Goal: Information Seeking & Learning: Check status

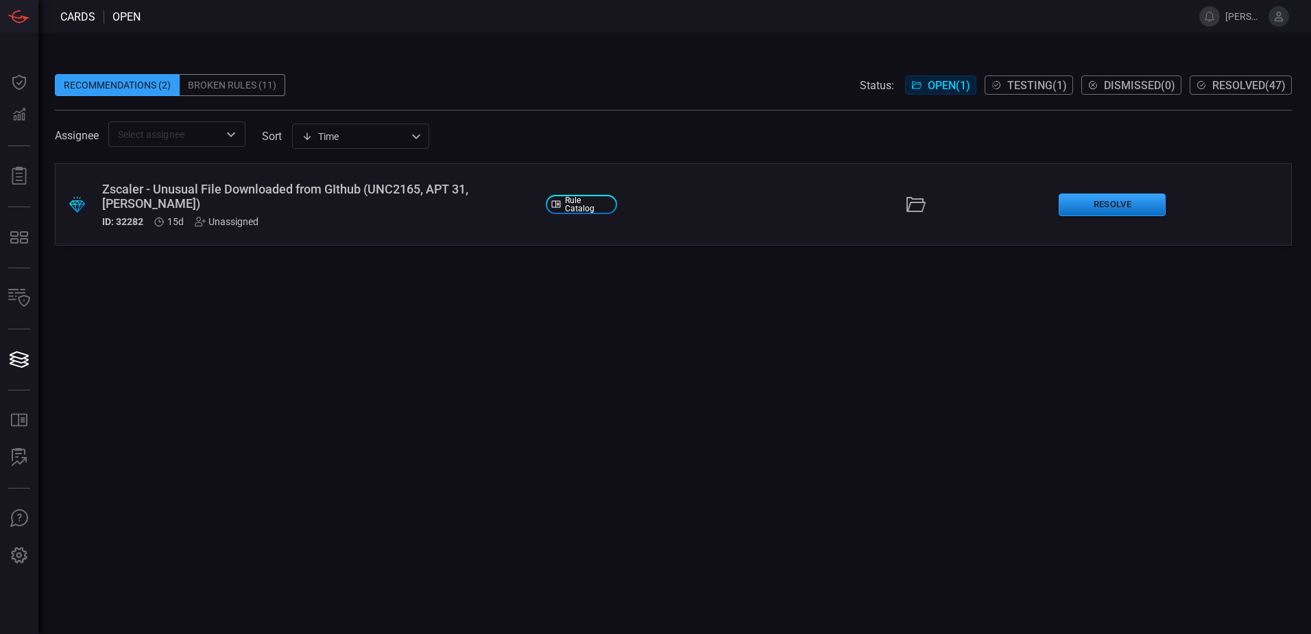
click at [251, 86] on div "Broken Rules (11)" at bounding box center [233, 85] width 106 height 22
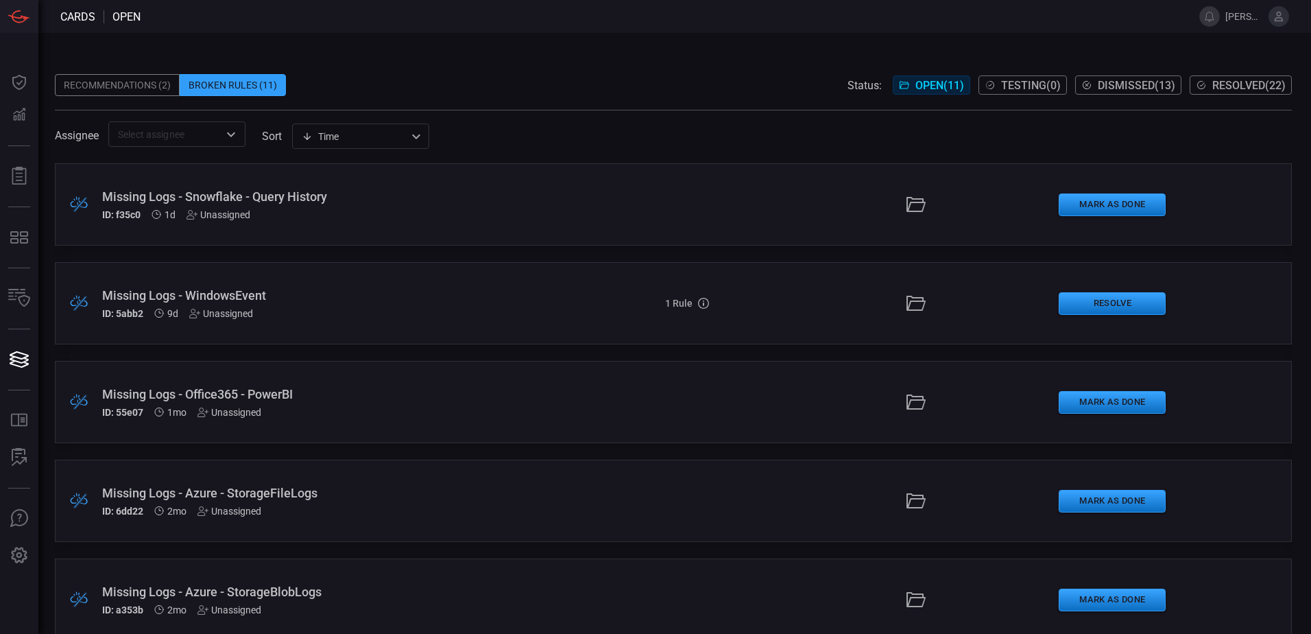
click at [388, 232] on div ".broken_cards_icon_0{fill:#39A4FF;} .broken_cards_icon_1{fill:none;stroke:#1918…" at bounding box center [673, 204] width 1237 height 82
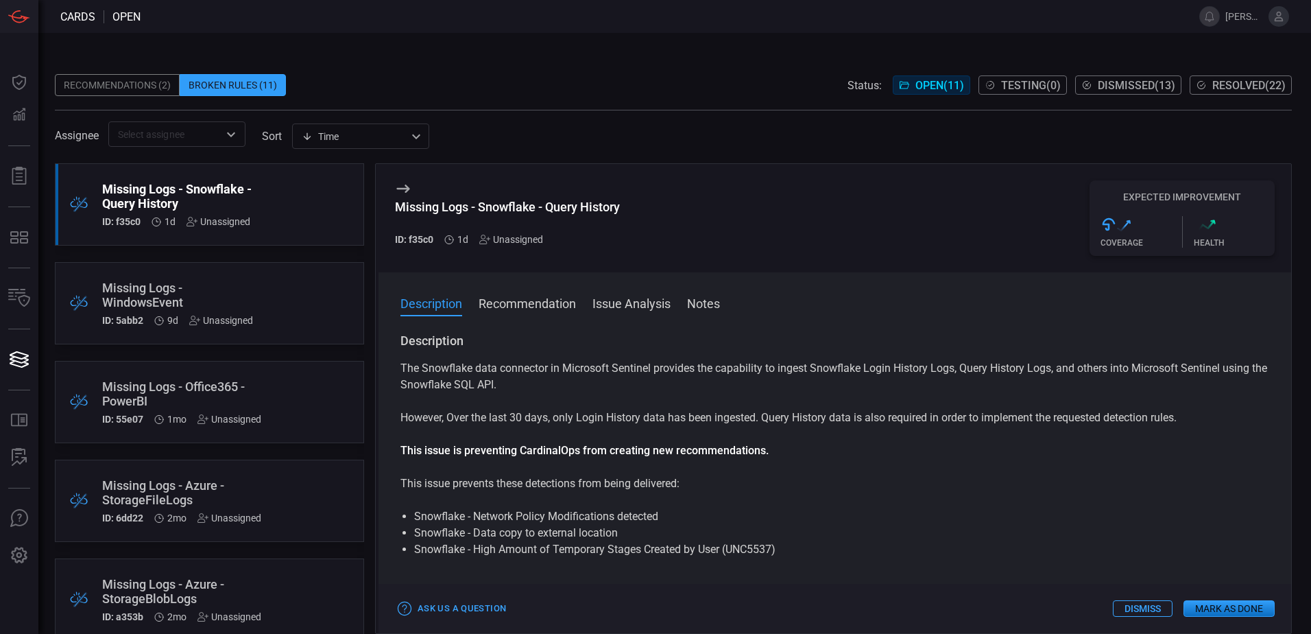
click at [285, 299] on div ".broken_cards_icon_0{fill:#39A4FF;} .broken_cards_icon_1{fill:none;stroke:#1918…" at bounding box center [209, 303] width 309 height 82
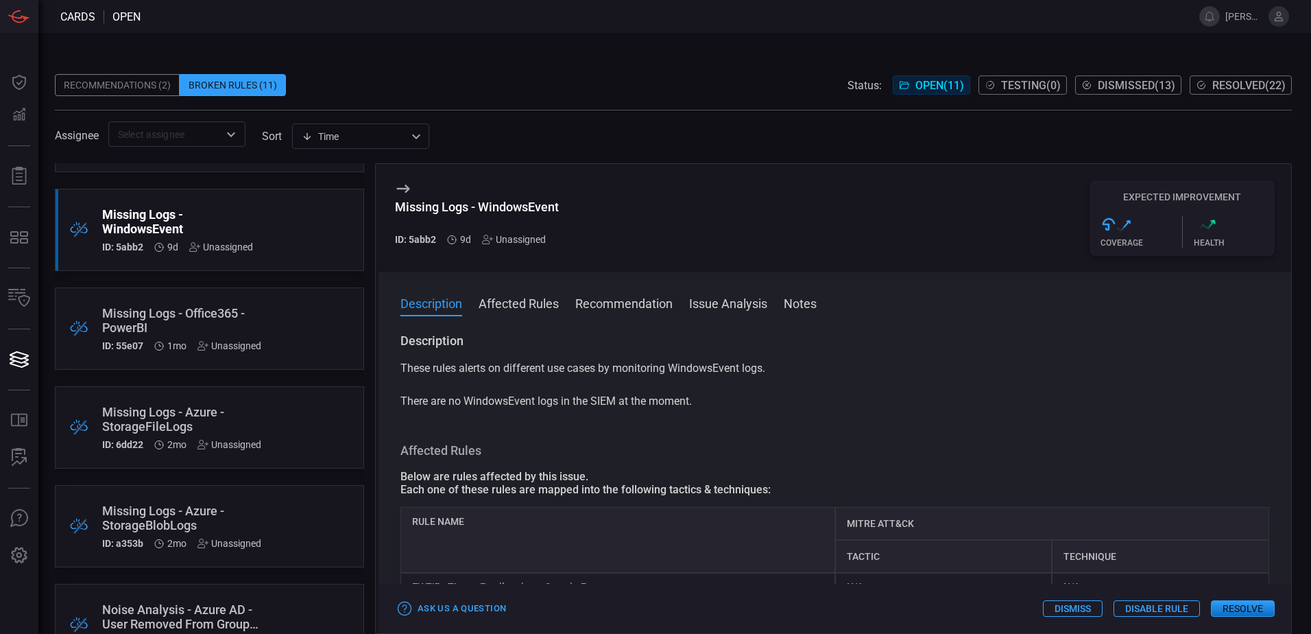
scroll to position [69, 0]
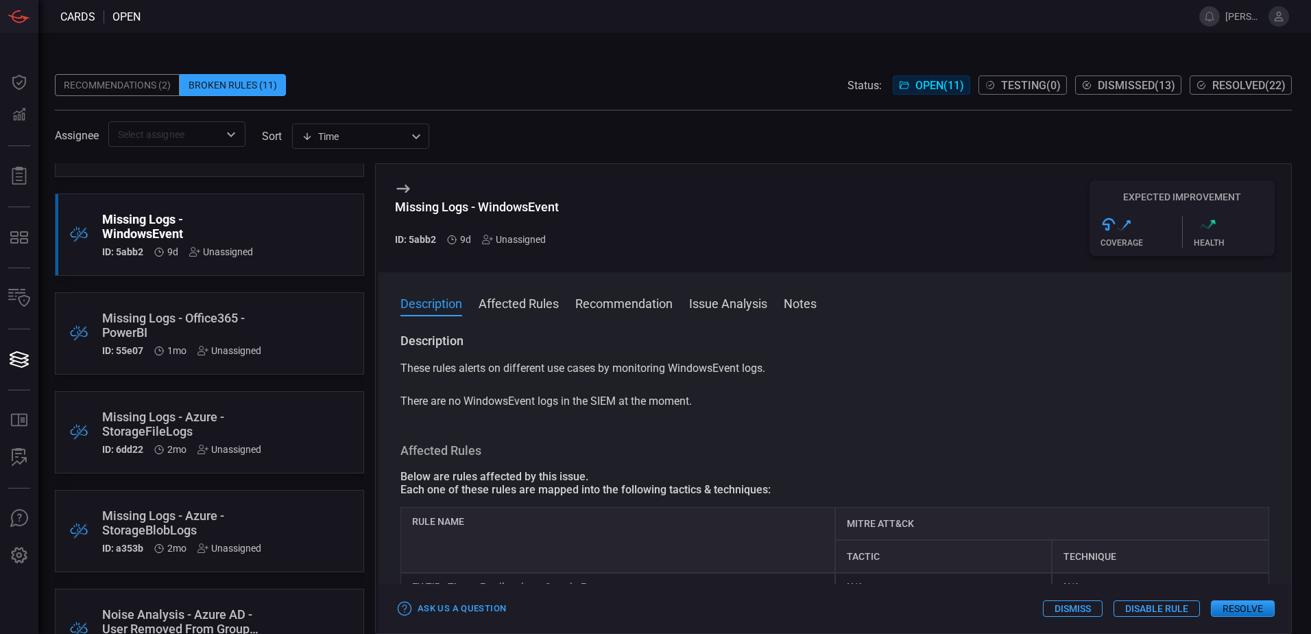
click at [312, 309] on div ".broken_cards_icon_0{fill:#39A4FF;} .broken_cards_icon_1{fill:none;stroke:#1918…" at bounding box center [209, 333] width 309 height 82
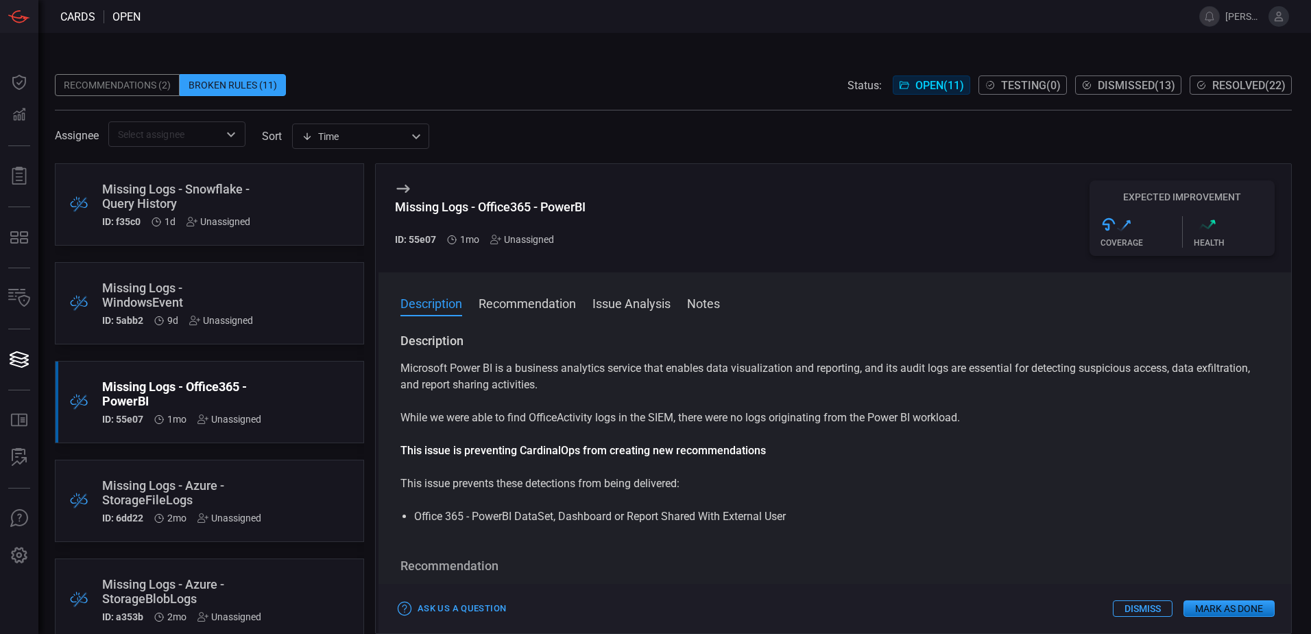
click at [104, 84] on div "Recommendations (2)" at bounding box center [117, 85] width 125 height 22
